Goal: Find specific page/section: Find specific page/section

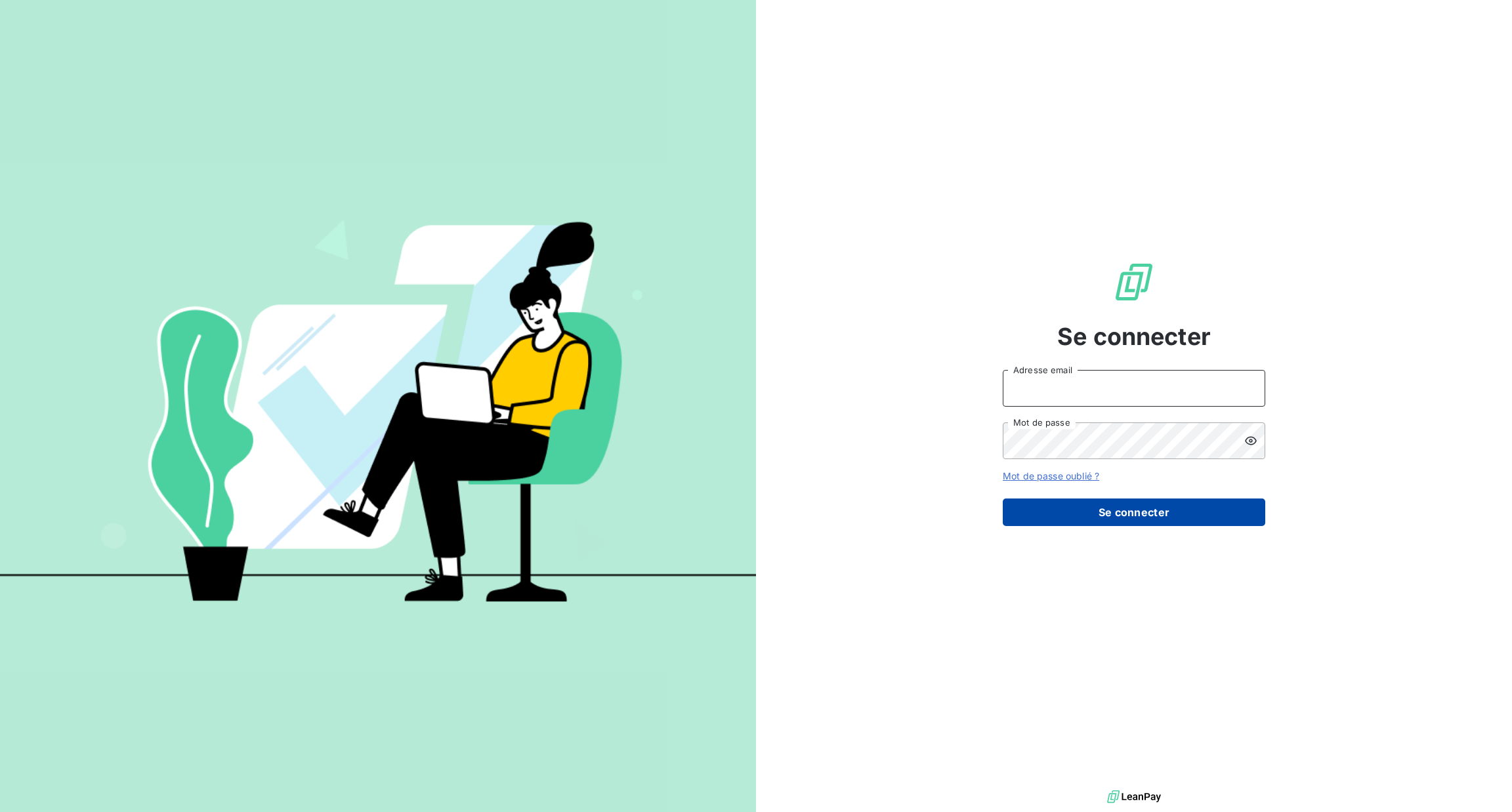
type input "[PERSON_NAME][EMAIL_ADDRESS][DOMAIN_NAME]"
click at [1129, 502] on button "Se connecter" at bounding box center [1133, 512] width 262 height 28
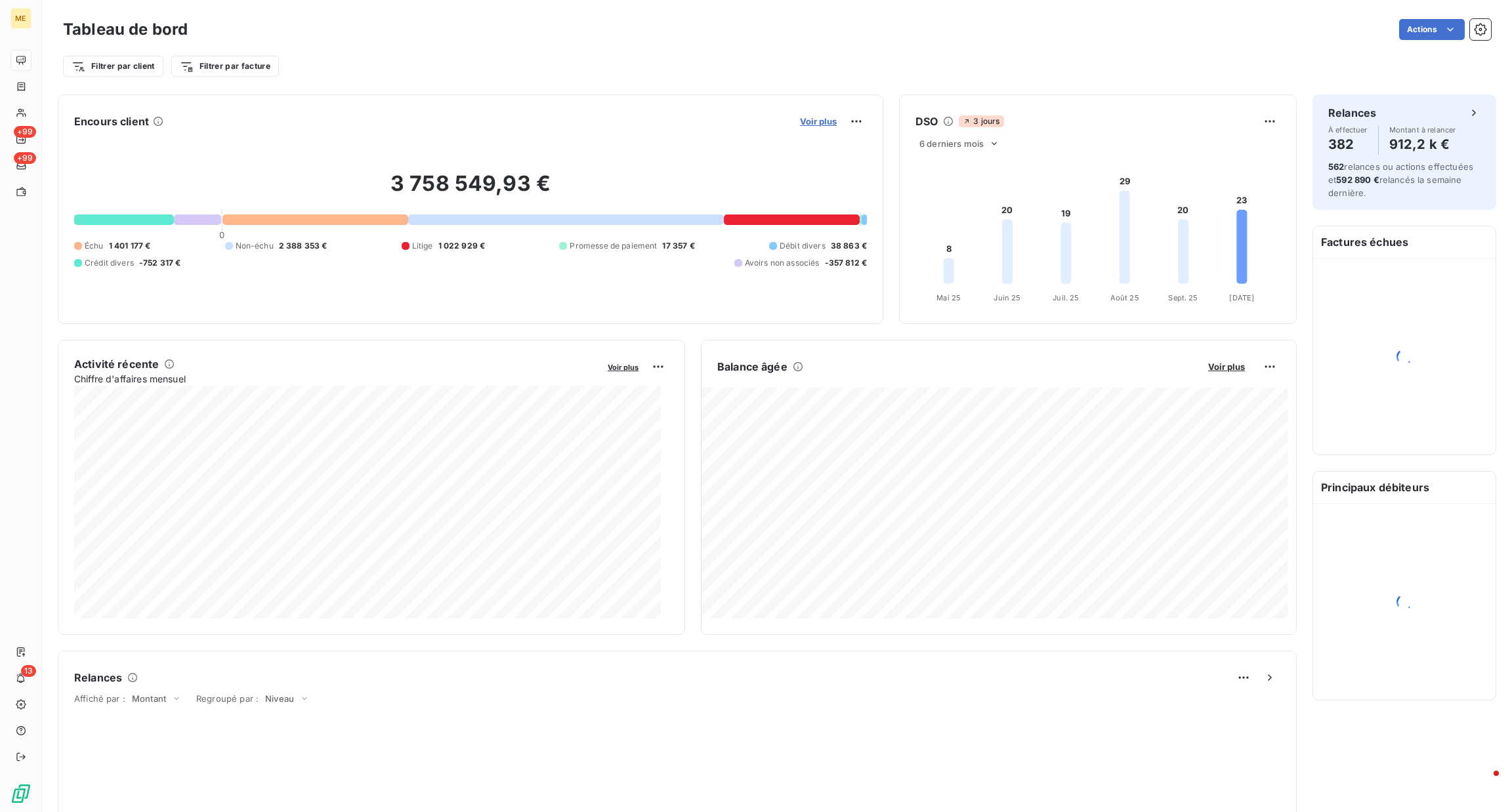
click at [819, 118] on span "Voir plus" at bounding box center [819, 121] width 37 height 11
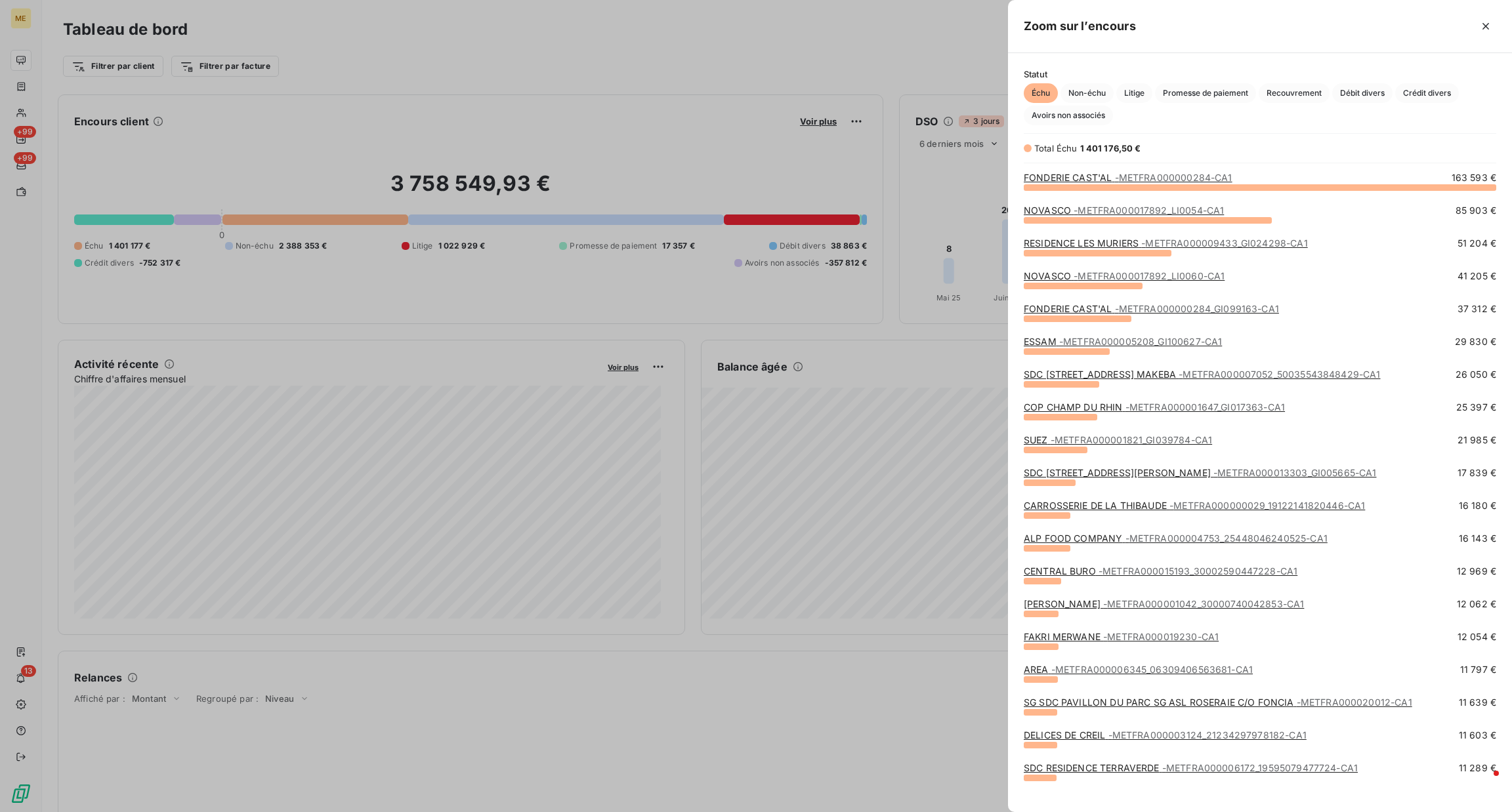
scroll to position [611, 489]
click at [1181, 92] on span "Promesse de paiement" at bounding box center [1205, 93] width 101 height 20
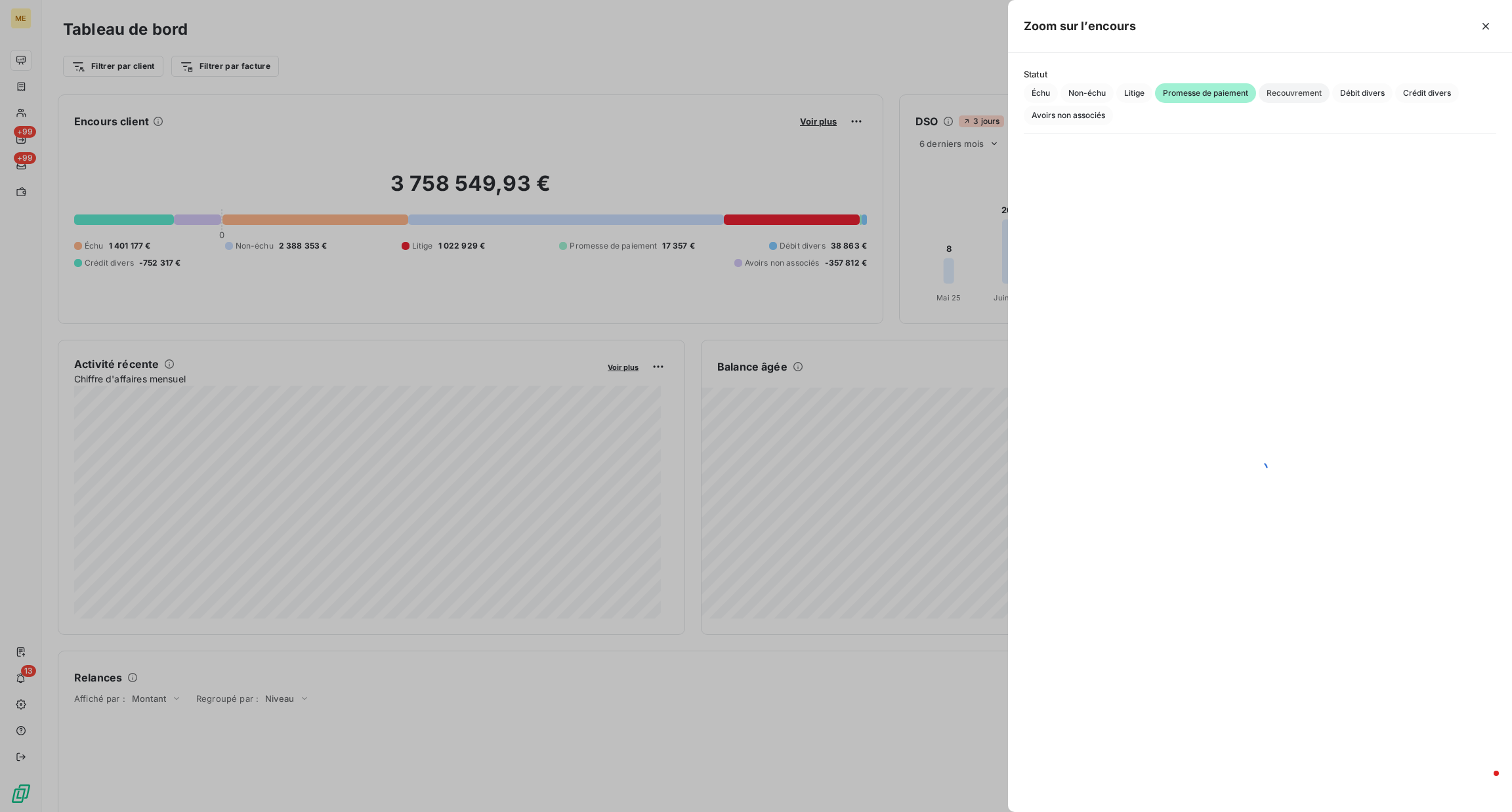
drag, startPoint x: 1284, startPoint y: 88, endPoint x: 1314, endPoint y: 85, distance: 30.1
click at [1287, 88] on span "Recouvrement" at bounding box center [1294, 93] width 71 height 20
click at [1368, 85] on span "Débit divers" at bounding box center [1362, 93] width 61 height 20
click at [1433, 90] on span "Crédit divers" at bounding box center [1427, 93] width 64 height 20
click at [1052, 91] on span "Échu" at bounding box center [1041, 93] width 34 height 20
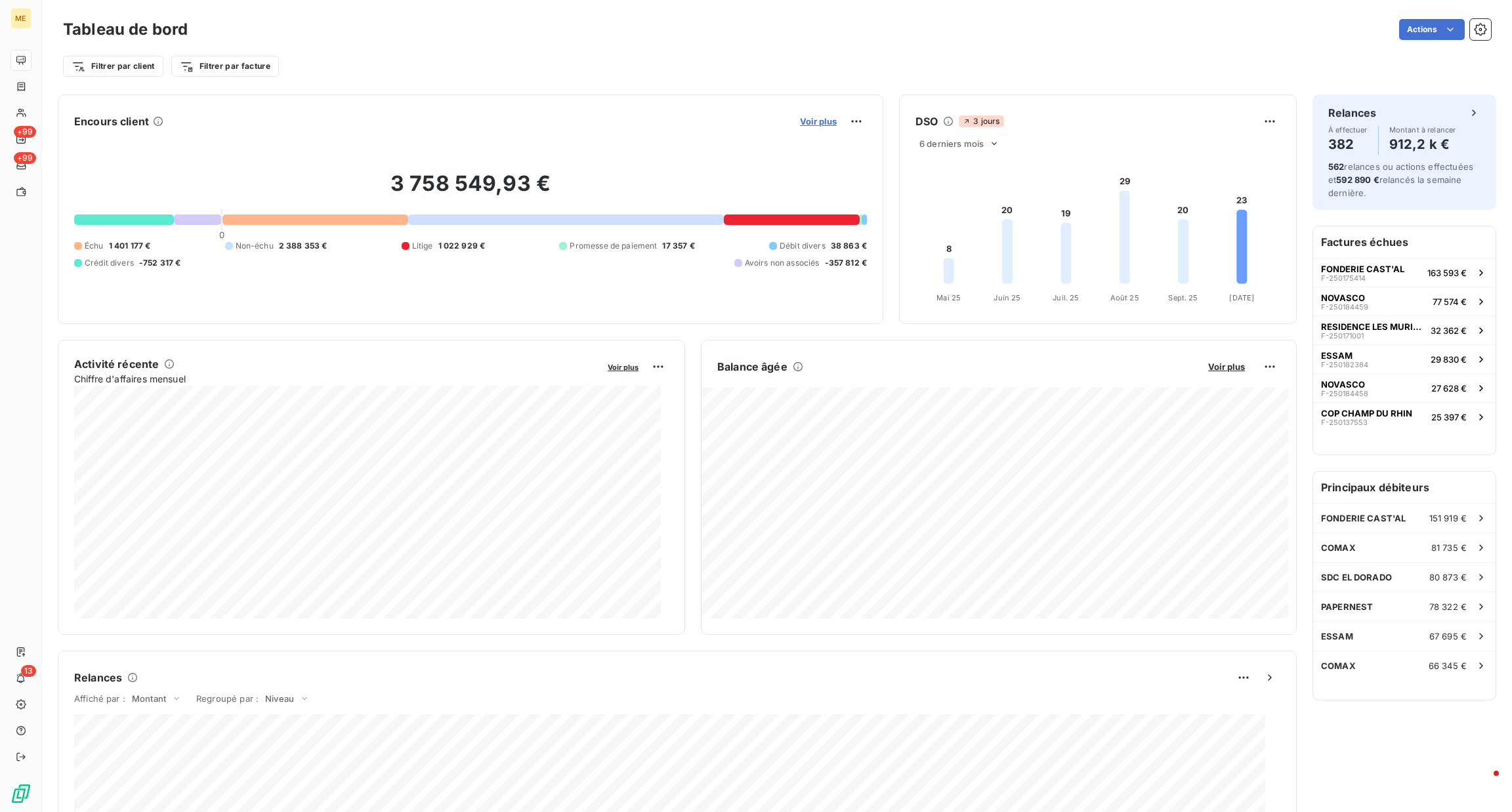
click at [809, 124] on span "Voir plus" at bounding box center [819, 121] width 37 height 11
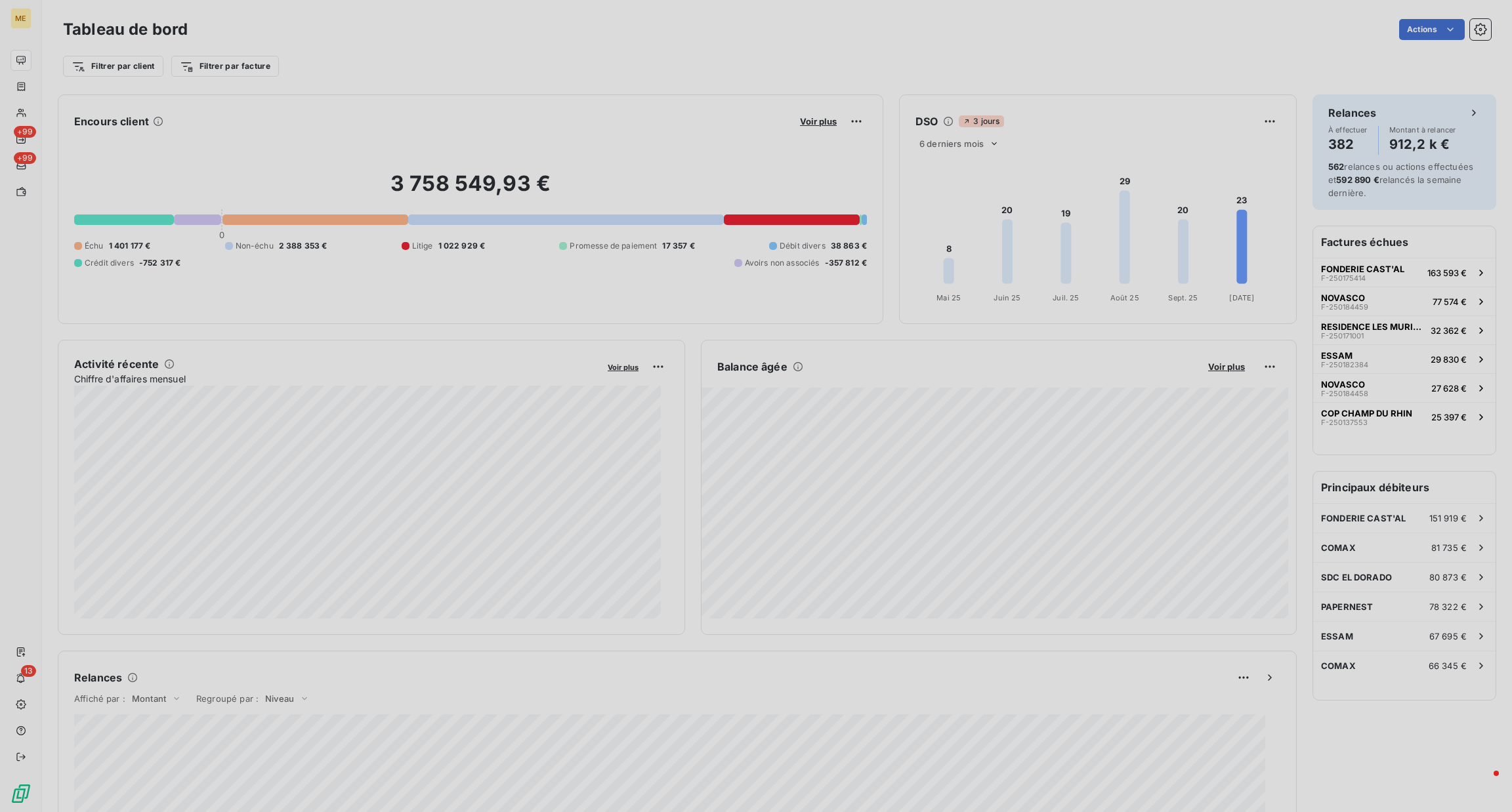
scroll to position [15, 15]
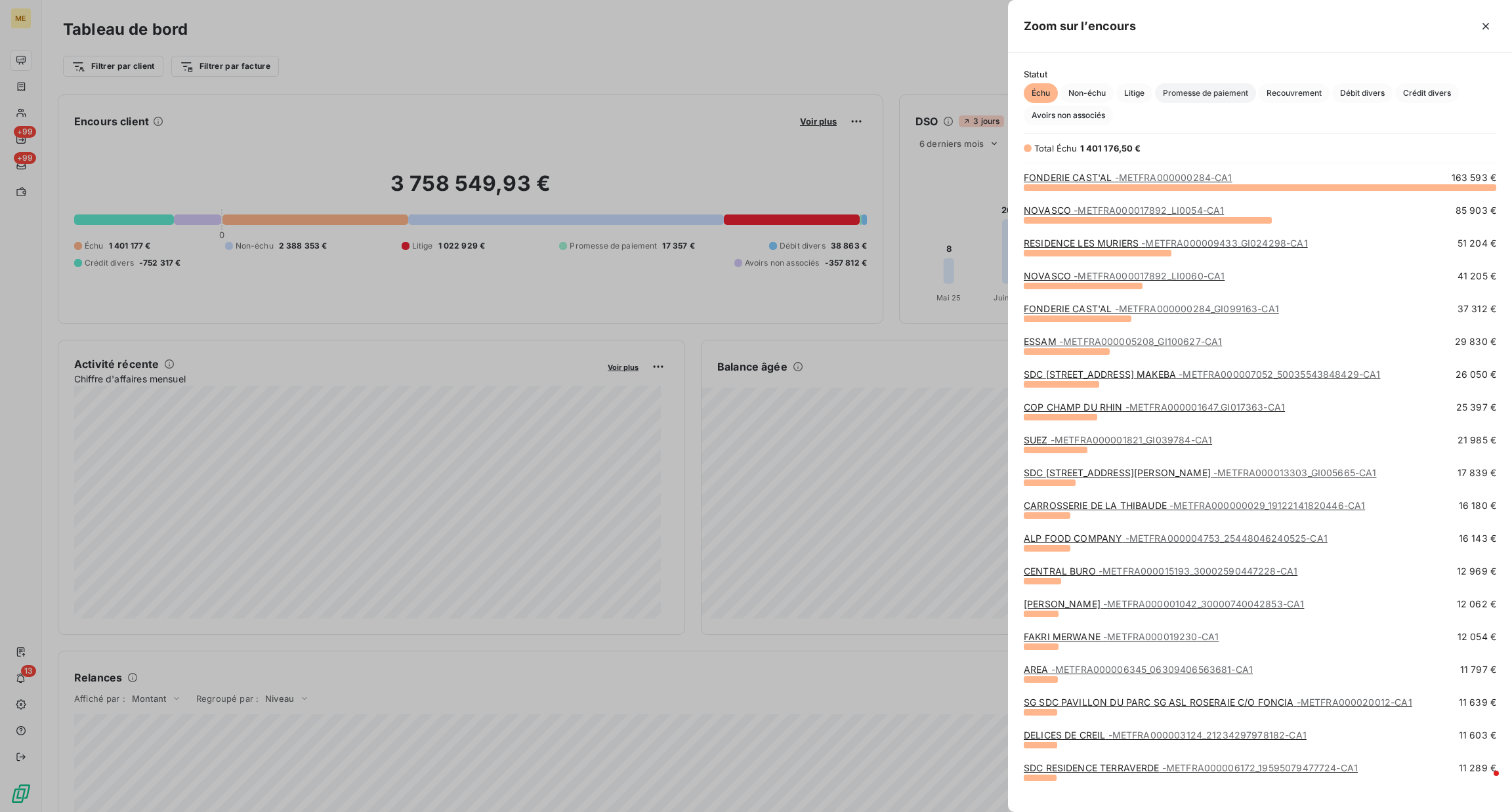
click at [1201, 90] on span "Promesse de paiement" at bounding box center [1205, 93] width 101 height 20
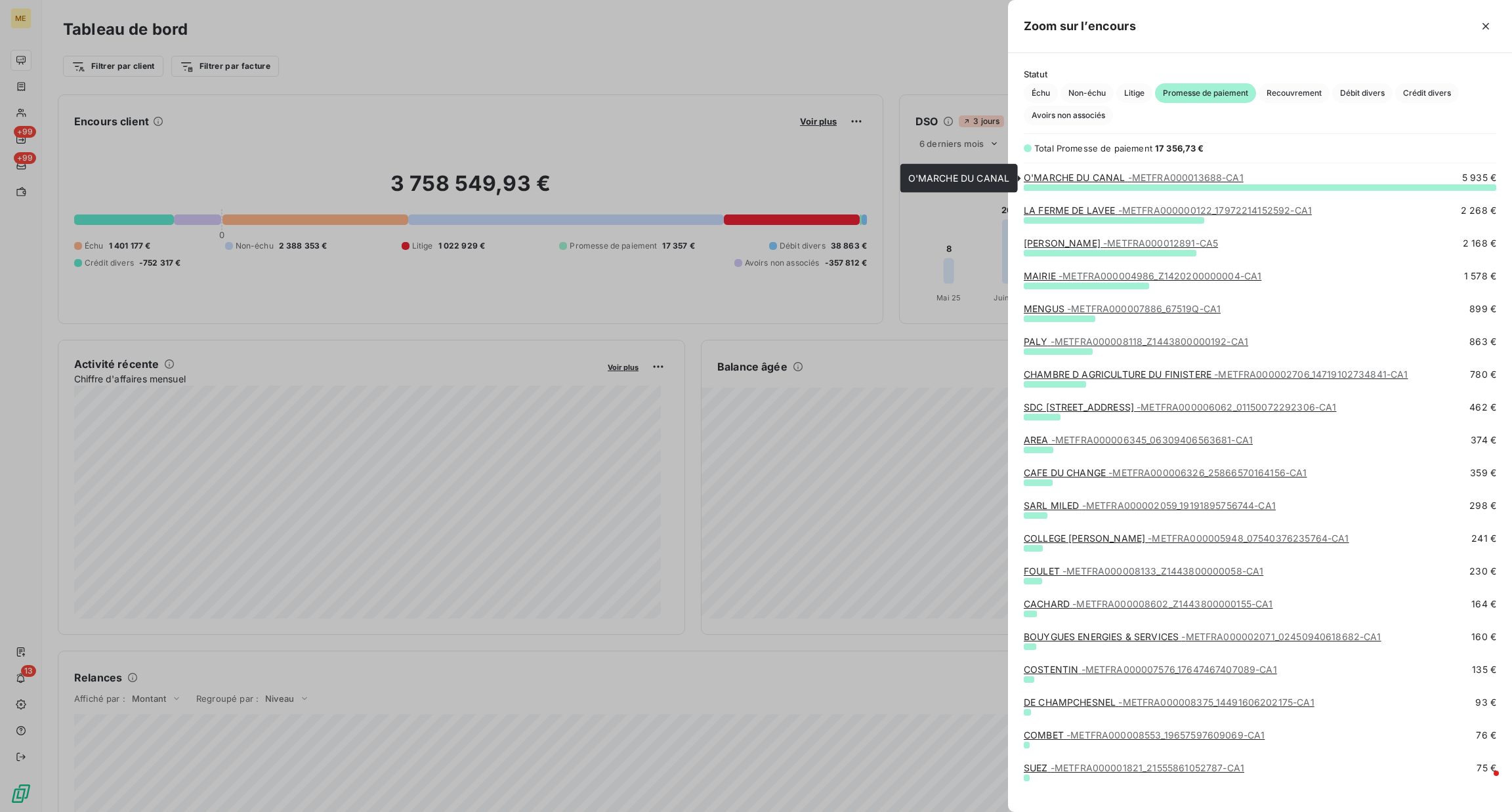
click at [1192, 175] on span "- METFRA000013688-CA1" at bounding box center [1185, 177] width 115 height 12
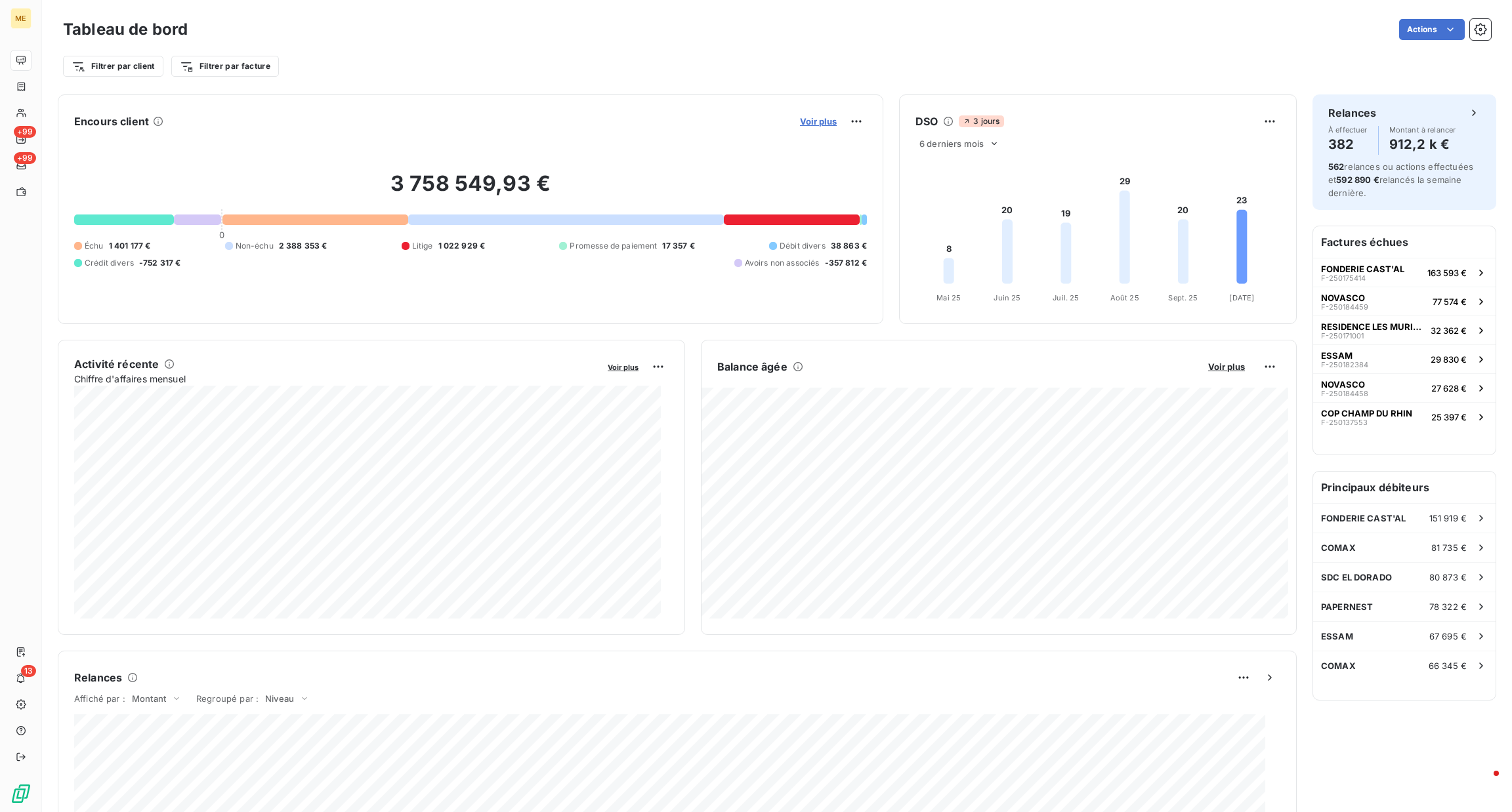
click at [816, 125] on span "Voir plus" at bounding box center [819, 121] width 37 height 11
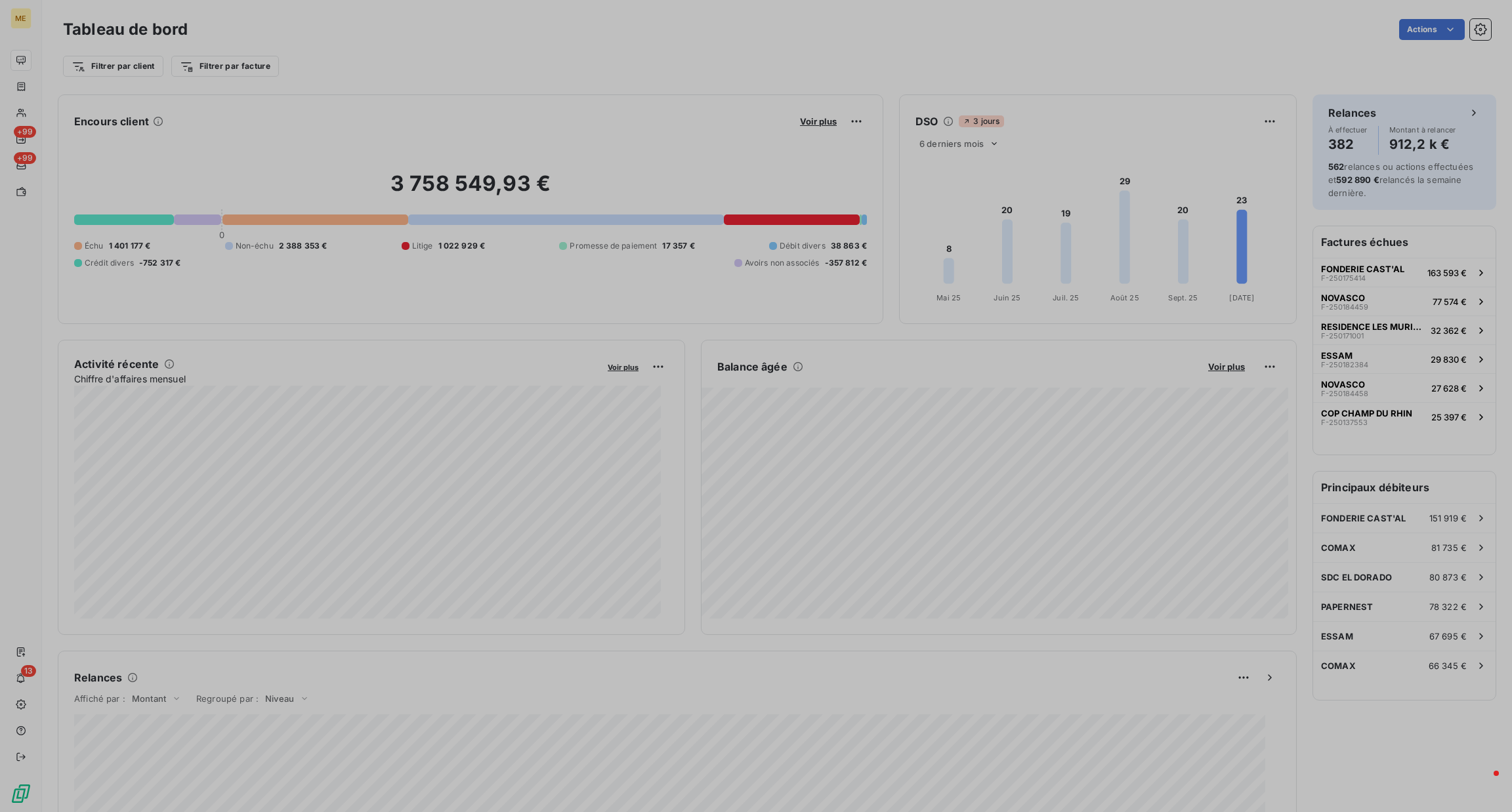
scroll to position [797, 489]
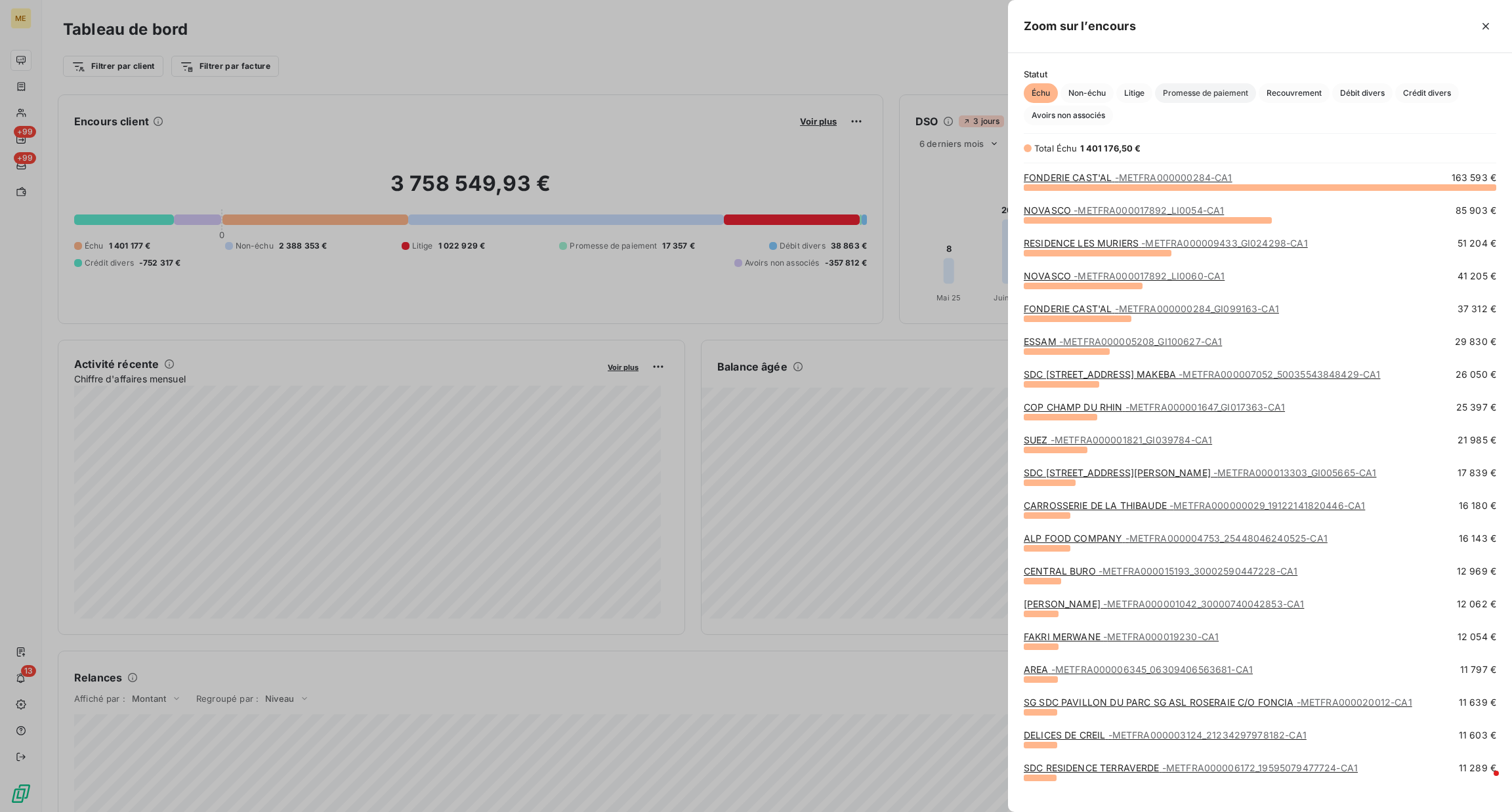
click at [1185, 98] on span "Promesse de paiement" at bounding box center [1205, 93] width 101 height 20
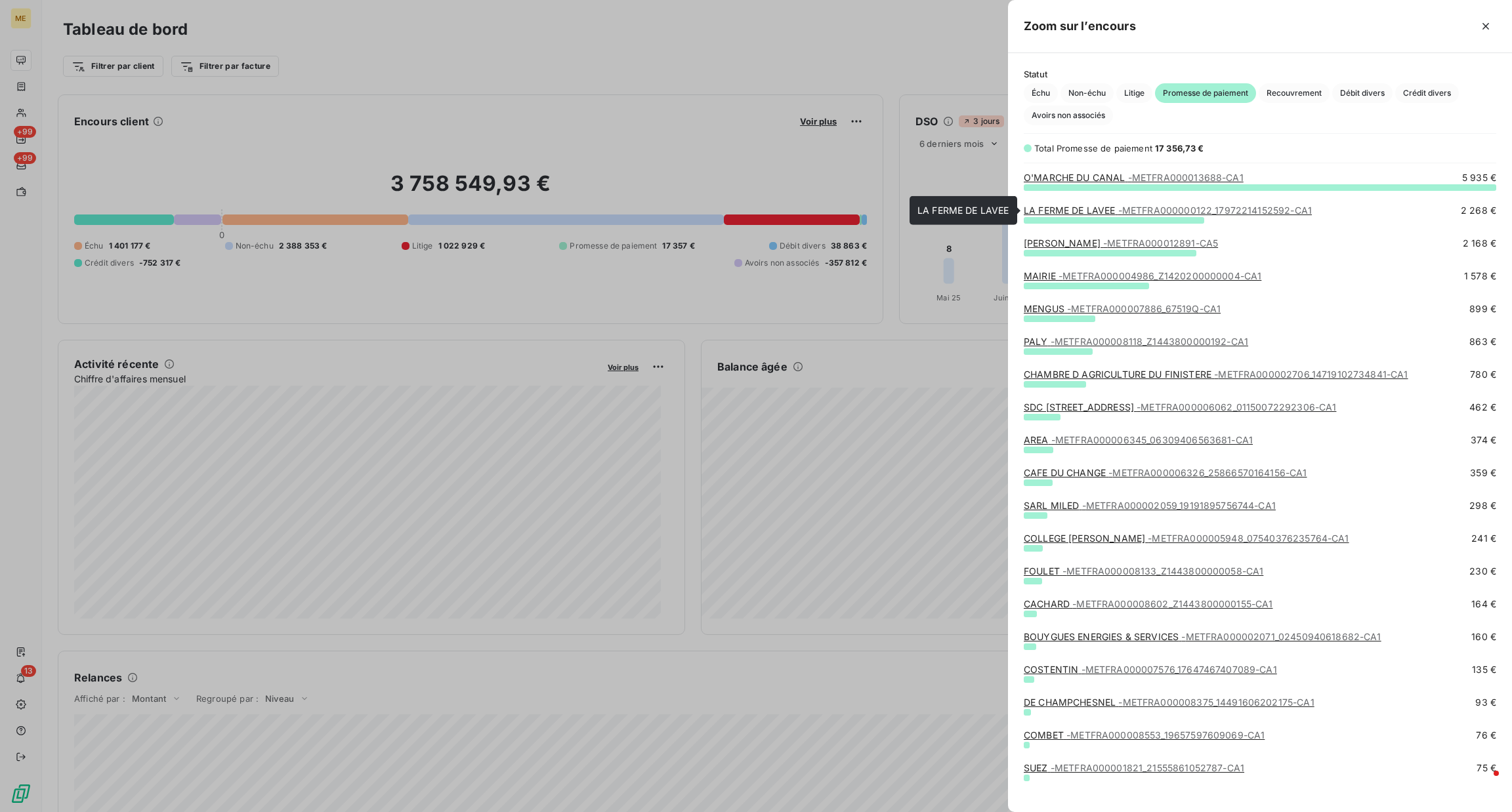
click at [1170, 217] on div "LA FERME DE LAVEE - METFRA000000122_17972214152592-CA1" at bounding box center [1168, 210] width 288 height 13
click at [1170, 213] on span "- METFRA000000122_17972214152592-CA1" at bounding box center [1215, 210] width 194 height 12
